Goal: Information Seeking & Learning: Learn about a topic

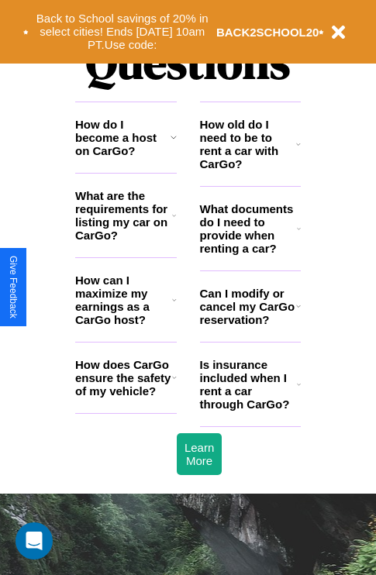
scroll to position [1877, 0]
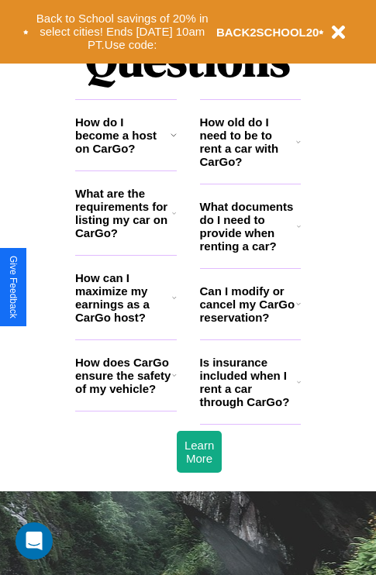
click at [125, 238] on h3 "What are the requirements for listing my car on CarGo?" at bounding box center [123, 213] width 97 height 53
click at [173, 141] on icon at bounding box center [173, 135] width 6 height 12
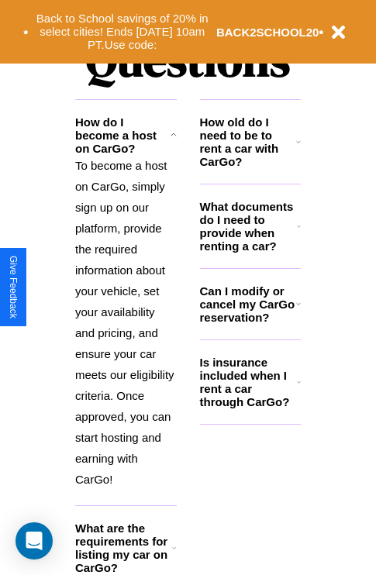
click at [298, 232] on icon at bounding box center [299, 226] width 4 height 12
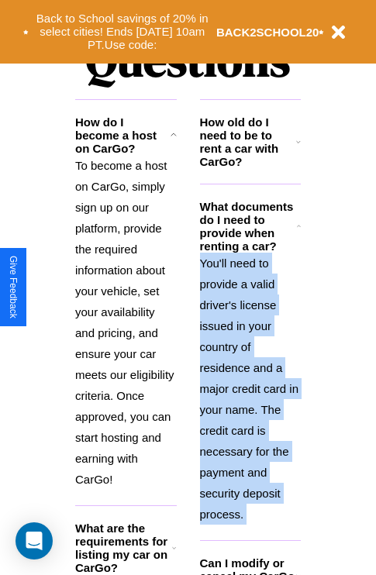
scroll to position [1939, 0]
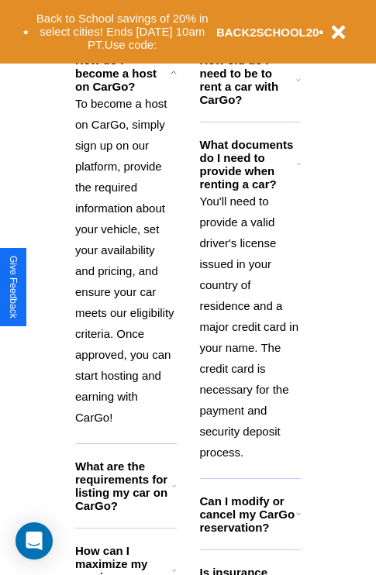
click at [249, 534] on h3 "Can I modify or cancel my CarGo reservation?" at bounding box center [248, 514] width 96 height 40
click at [125, 569] on h3 "How can I maximize my earnings as a CarGo host?" at bounding box center [123, 570] width 97 height 53
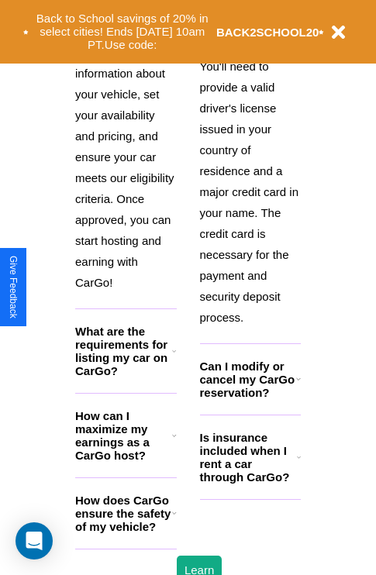
click at [125, 533] on h3 "How does CarGo ensure the safety of my vehicle?" at bounding box center [123, 513] width 97 height 40
click at [297, 385] on icon at bounding box center [298, 379] width 5 height 12
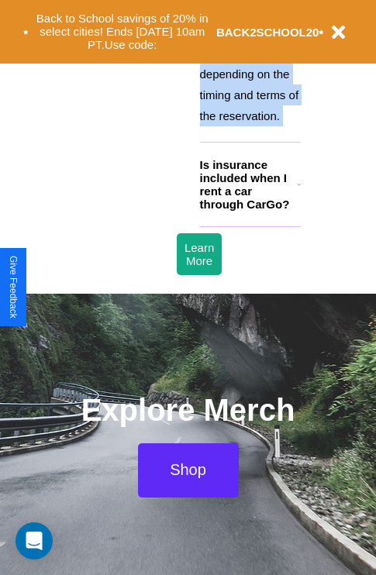
scroll to position [2358, 0]
